Goal: Information Seeking & Learning: Learn about a topic

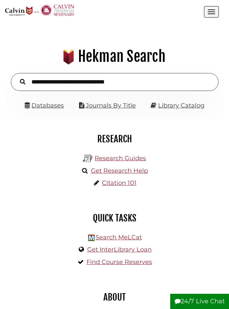
scroll to position [70, 209]
type input "**********"
click at [23, 81] on button "Search" at bounding box center [23, 81] width 12 height 8
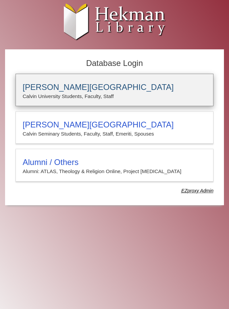
click at [71, 93] on p "Calvin University Students, Faculty, Staff" at bounding box center [115, 96] width 184 height 9
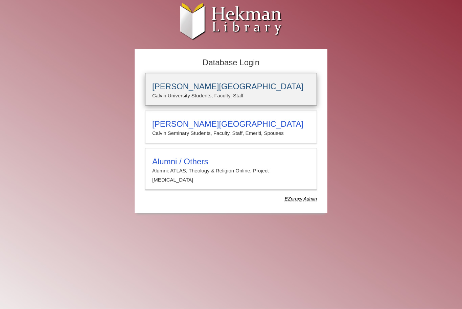
click at [259, 84] on h3 "[PERSON_NAME][GEOGRAPHIC_DATA]" at bounding box center [231, 86] width 158 height 9
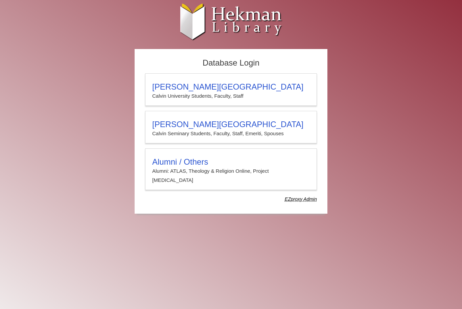
scroll to position [0, 0]
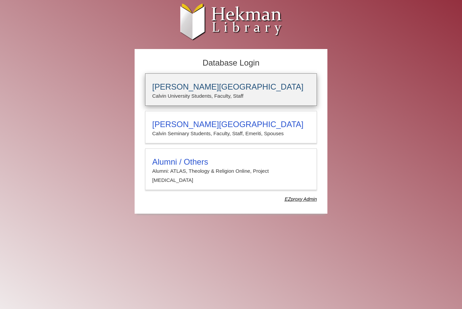
click at [238, 99] on p "Calvin University Students, Faculty, Staff" at bounding box center [231, 96] width 158 height 9
